Goal: Ask a question: Seek information or help from site administrators or community

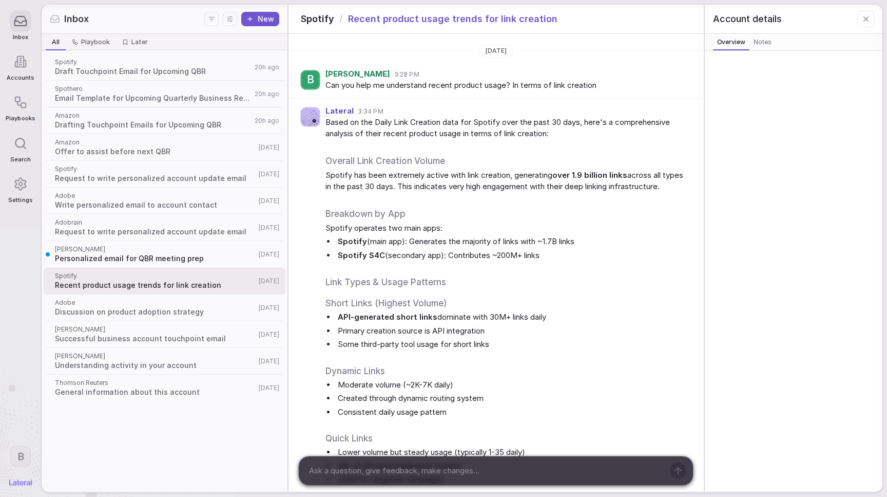
click at [21, 26] on icon at bounding box center [21, 20] width 12 height 9
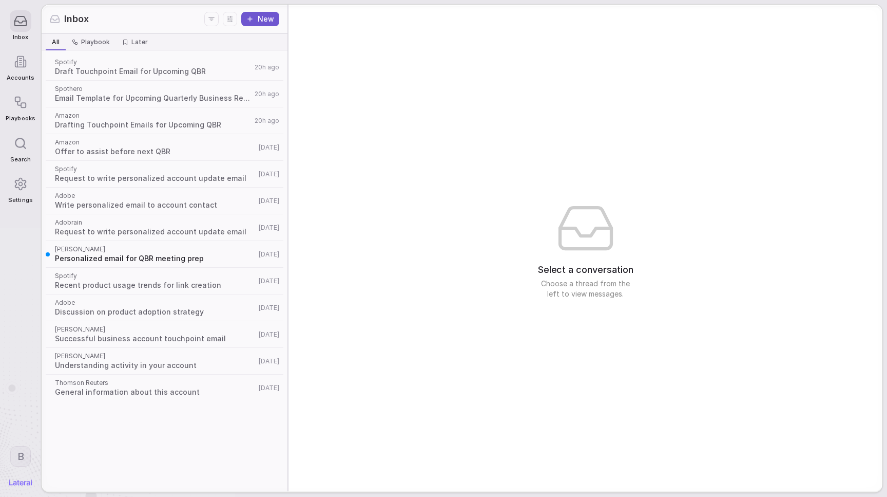
click at [270, 21] on button "New" at bounding box center [260, 19] width 38 height 14
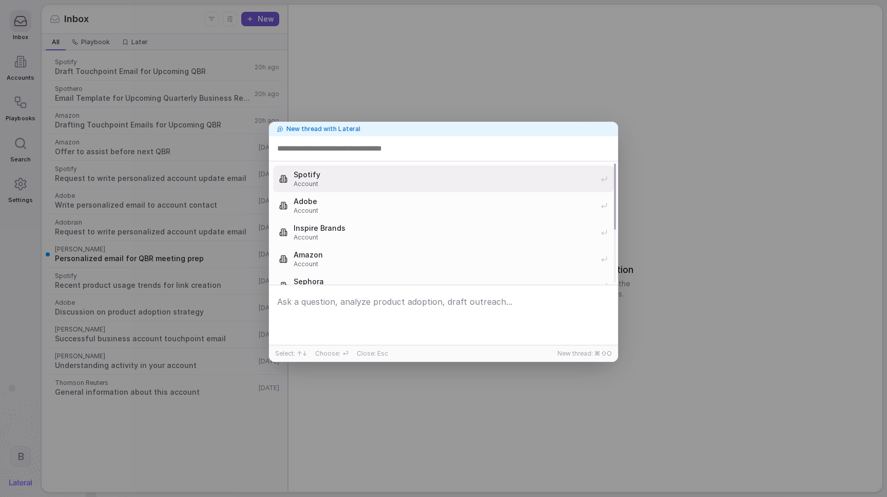
click at [320, 184] on span "Account" at bounding box center [444, 184] width 301 height 8
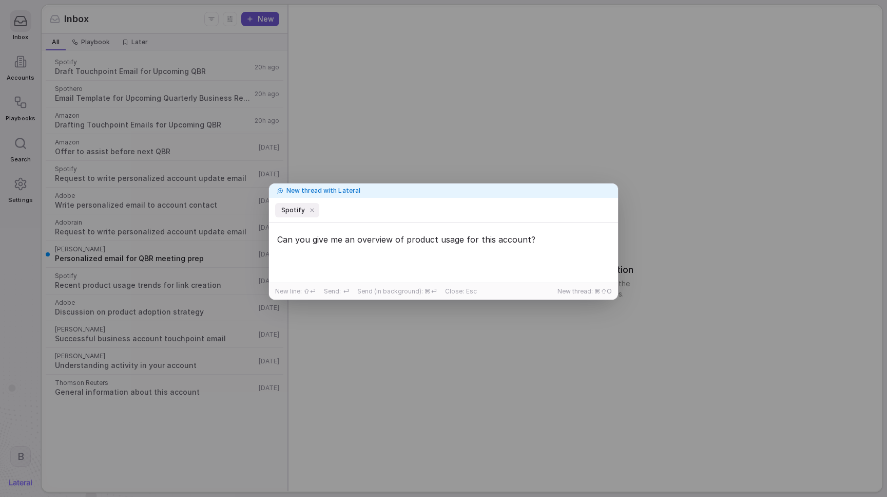
type textarea "Can you give me an overview of product usage for this account?"
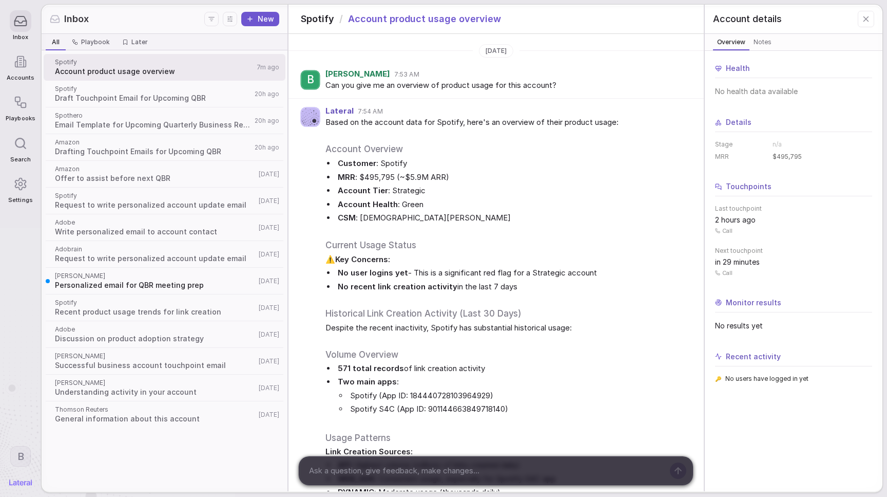
click at [374, 477] on textarea at bounding box center [485, 470] width 358 height 15
type textarea "Let's try this again... Can you give me an overview of product usage for this a…"
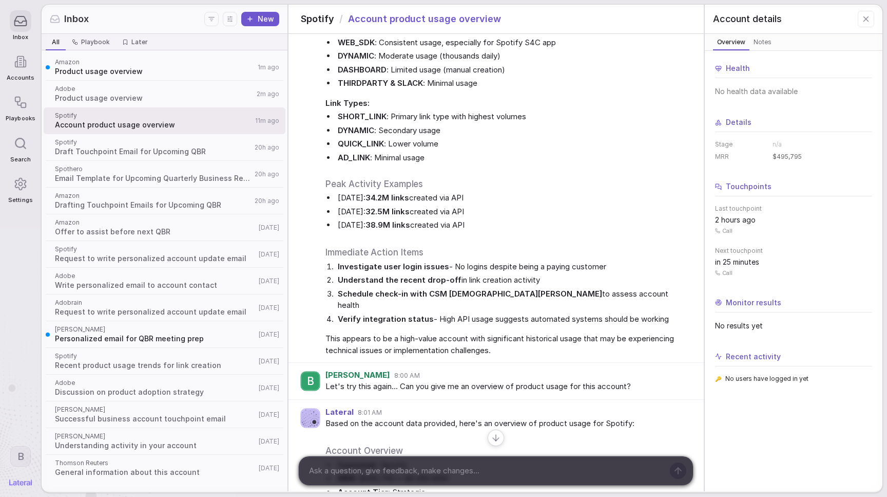
scroll to position [439, 0]
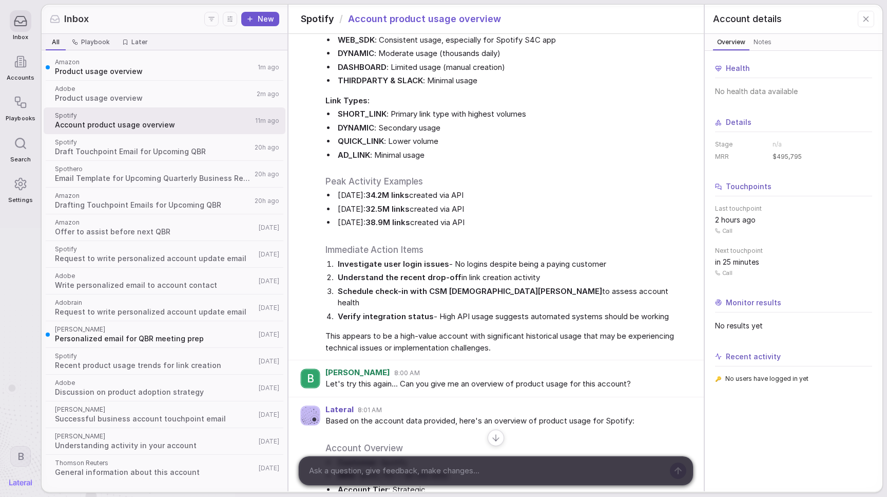
click at [184, 54] on div "Amazon Product usage overview 1m ago" at bounding box center [165, 67] width 242 height 27
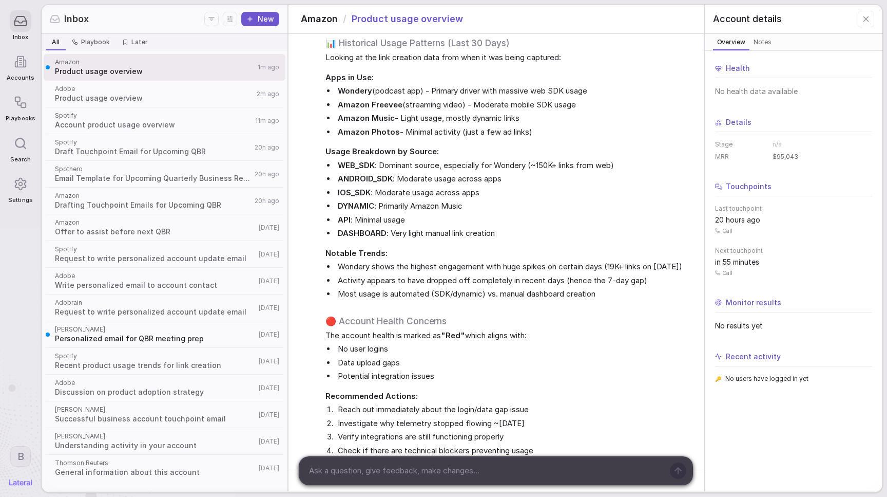
scroll to position [229, 0]
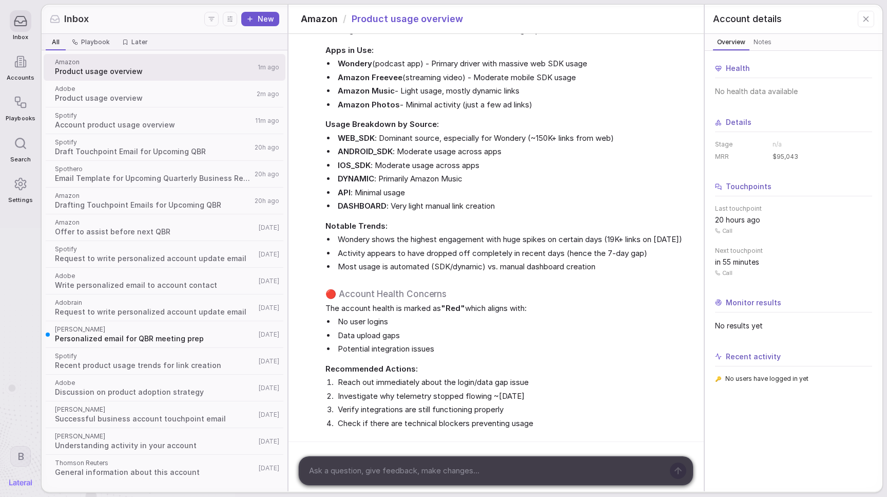
click at [268, 20] on button "New" at bounding box center [260, 19] width 38 height 14
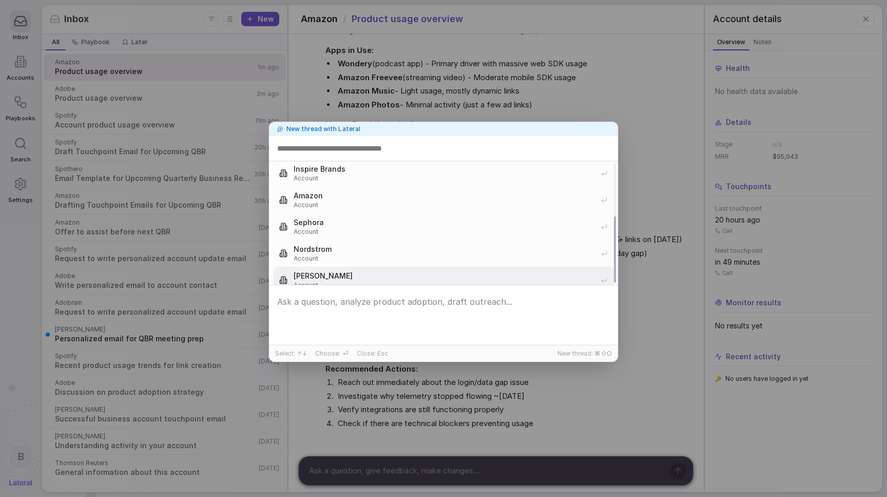
scroll to position [99, 0]
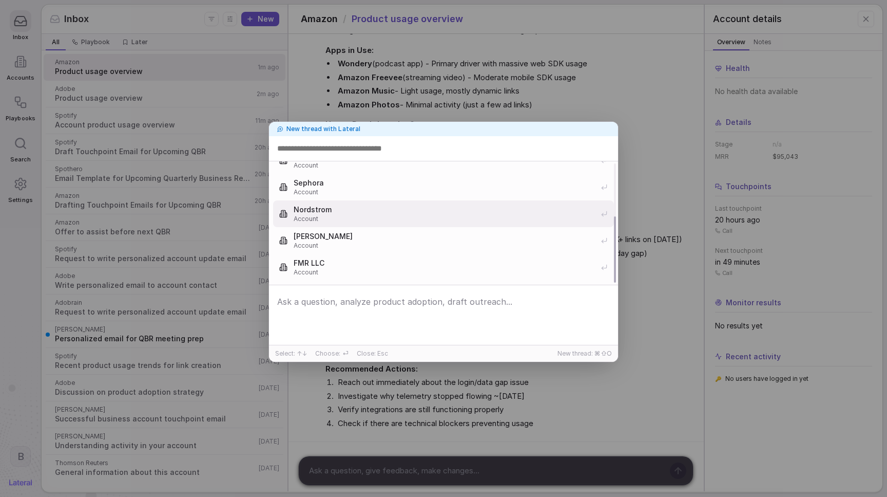
click at [385, 218] on span "Account" at bounding box center [444, 219] width 301 height 8
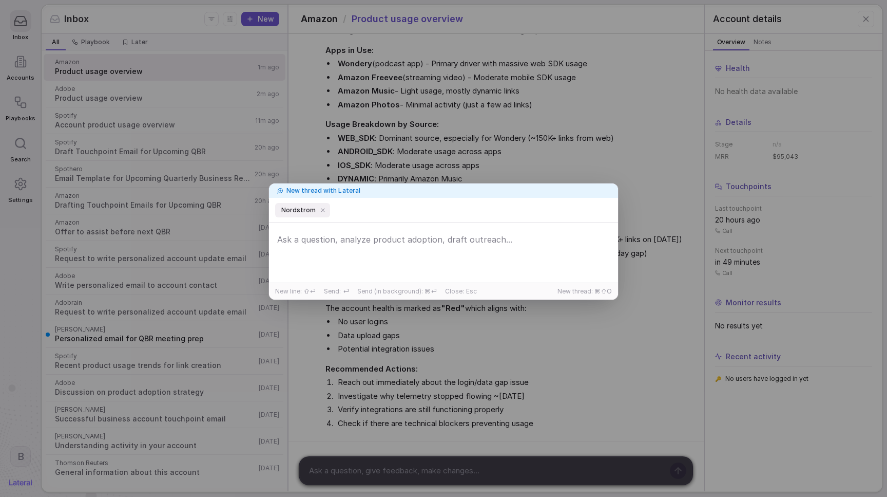
click at [437, 274] on textarea at bounding box center [444, 254] width 344 height 48
click at [441, 248] on textarea at bounding box center [444, 254] width 344 height 48
type textarea "Talk to me"
type textarea "What's the product usage been like for this crowd"
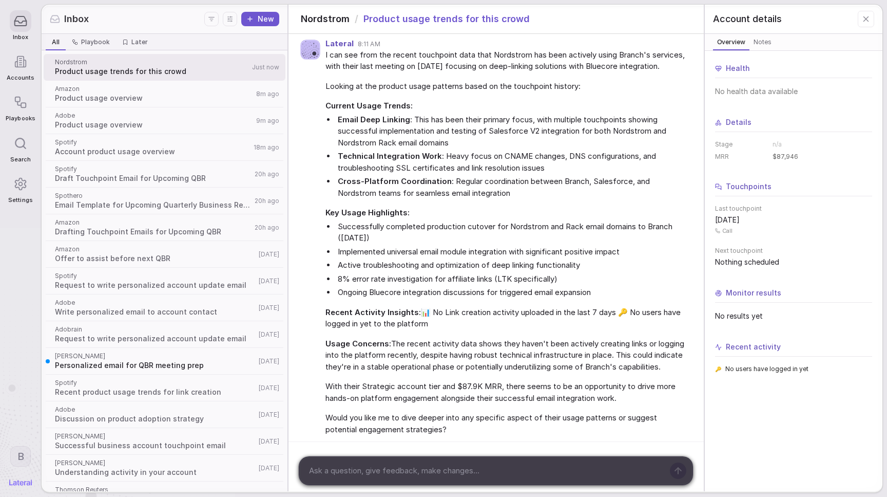
scroll to position [90, 0]
